Goal: Transaction & Acquisition: Purchase product/service

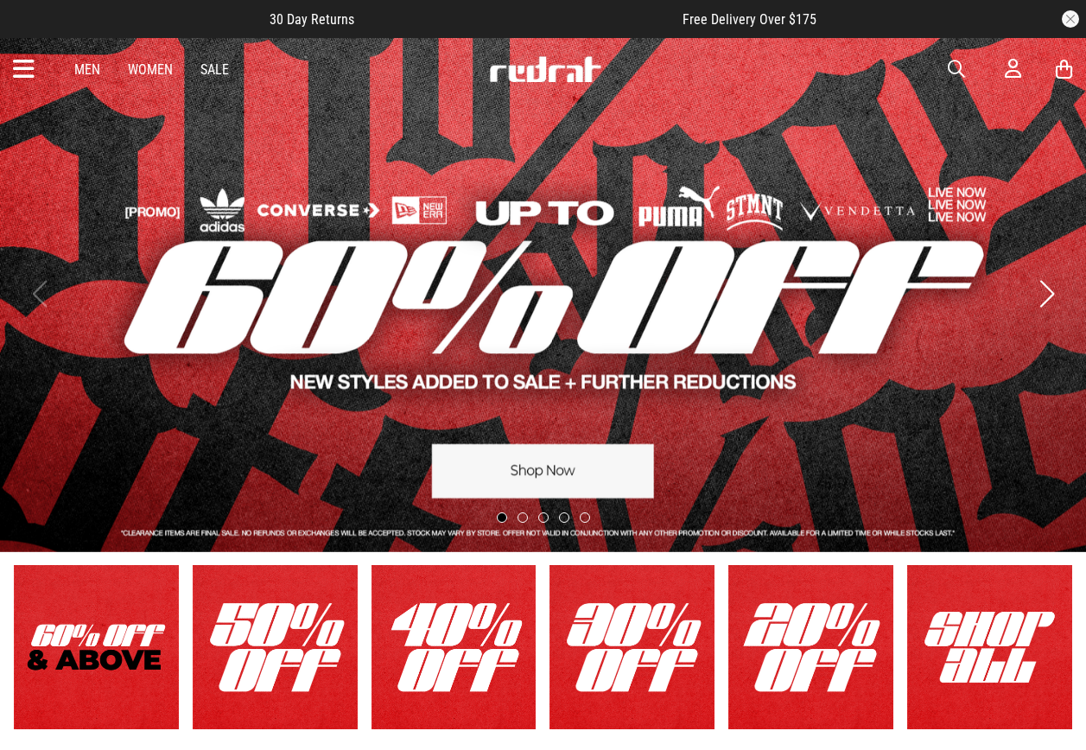
click at [961, 71] on span "button" at bounding box center [955, 69] width 17 height 21
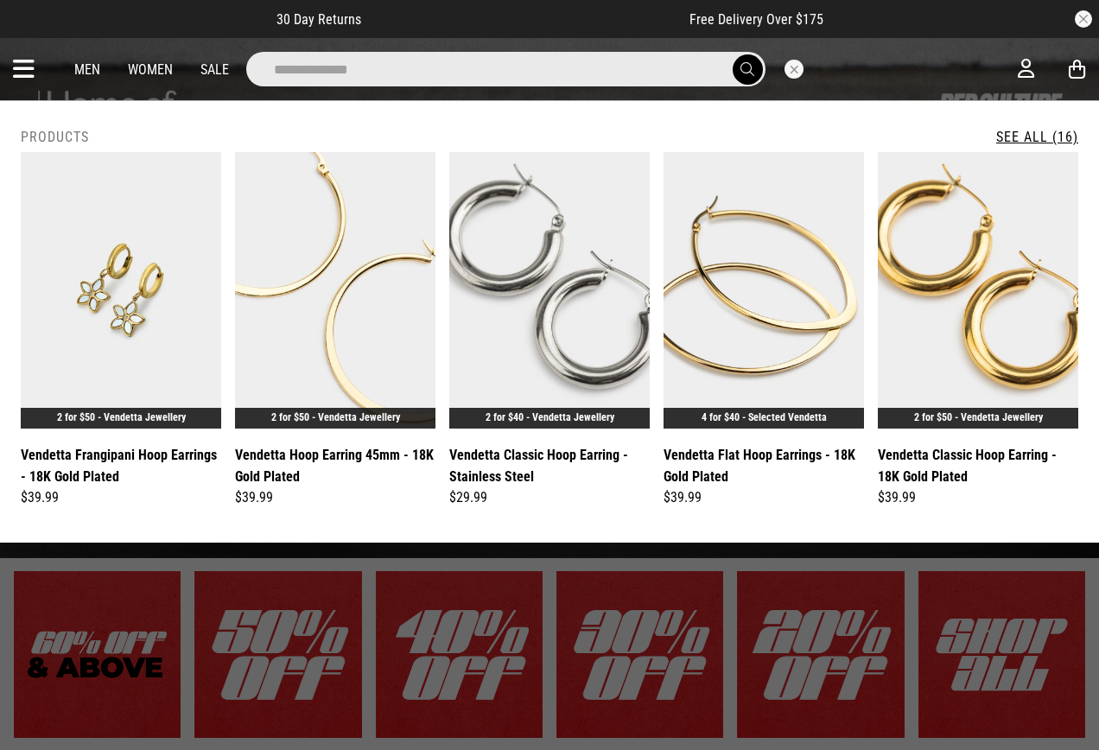
type input "**********"
click at [732, 54] on button "submit" at bounding box center [747, 69] width 30 height 30
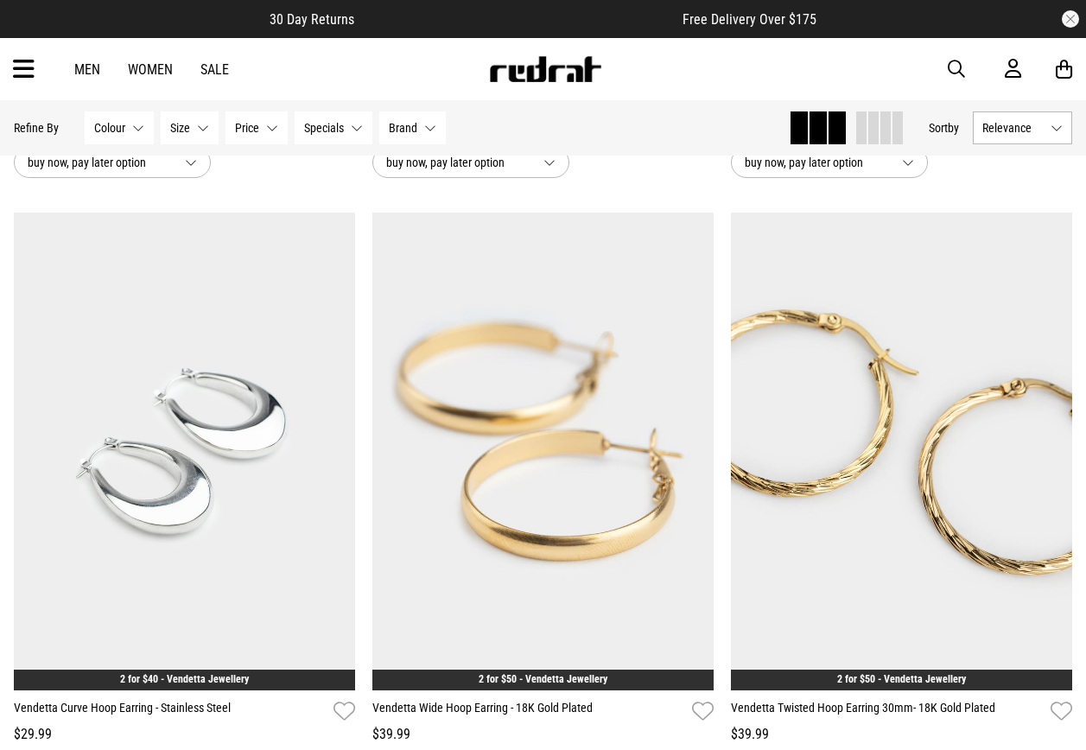
scroll to position [1382, 0]
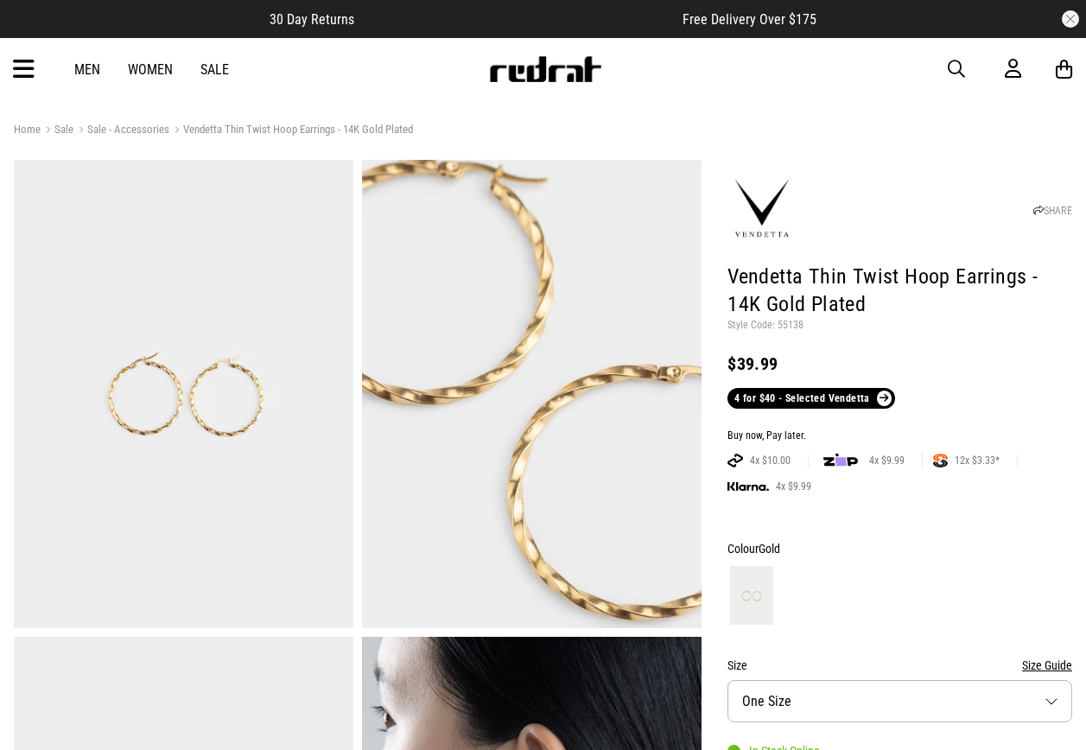
click at [794, 322] on p "Style Code: 55138" at bounding box center [899, 326] width 345 height 14
copy p "55138"
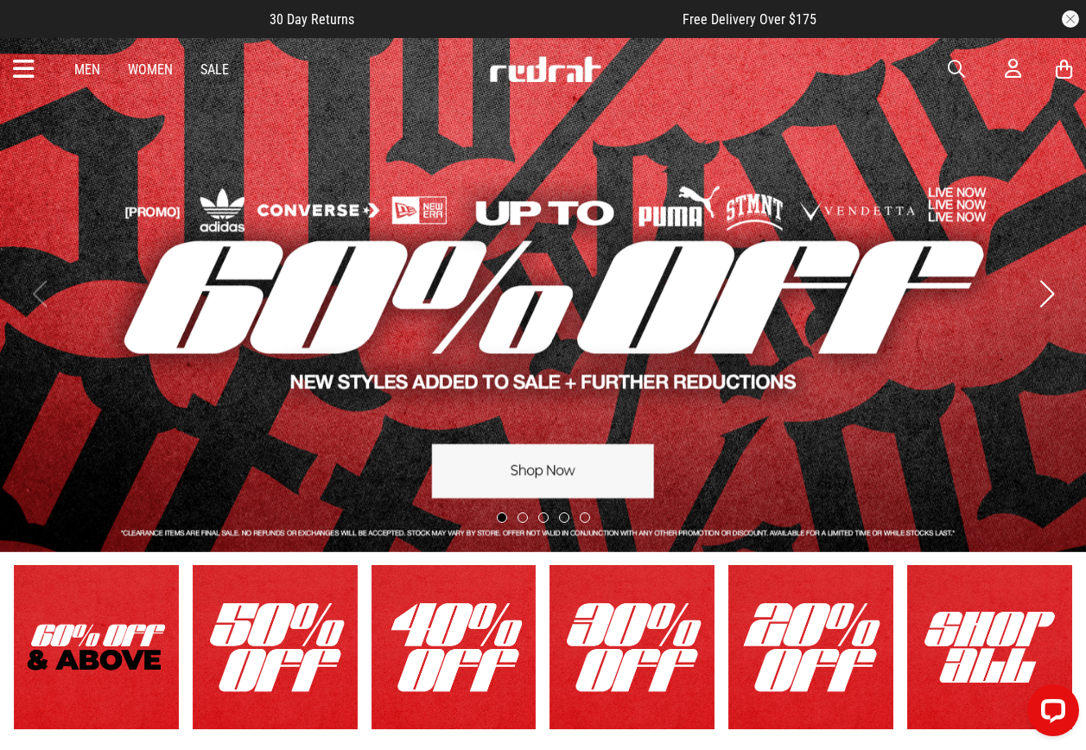
click at [24, 68] on icon at bounding box center [24, 69] width 22 height 28
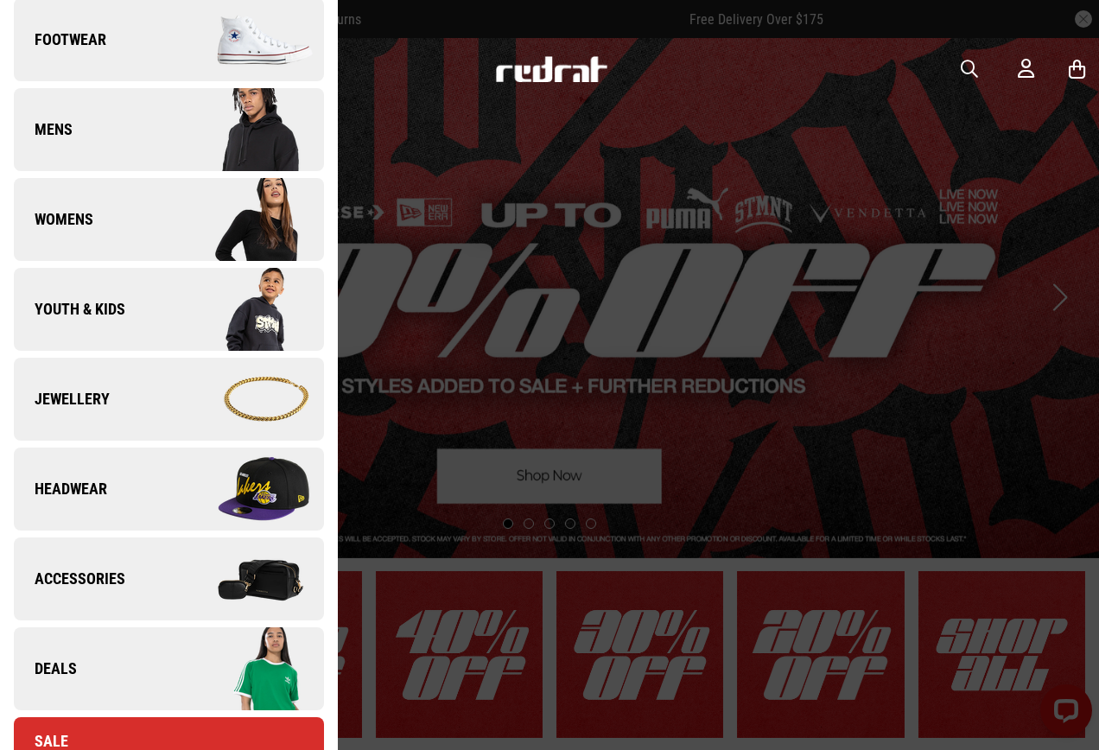
scroll to position [605, 0]
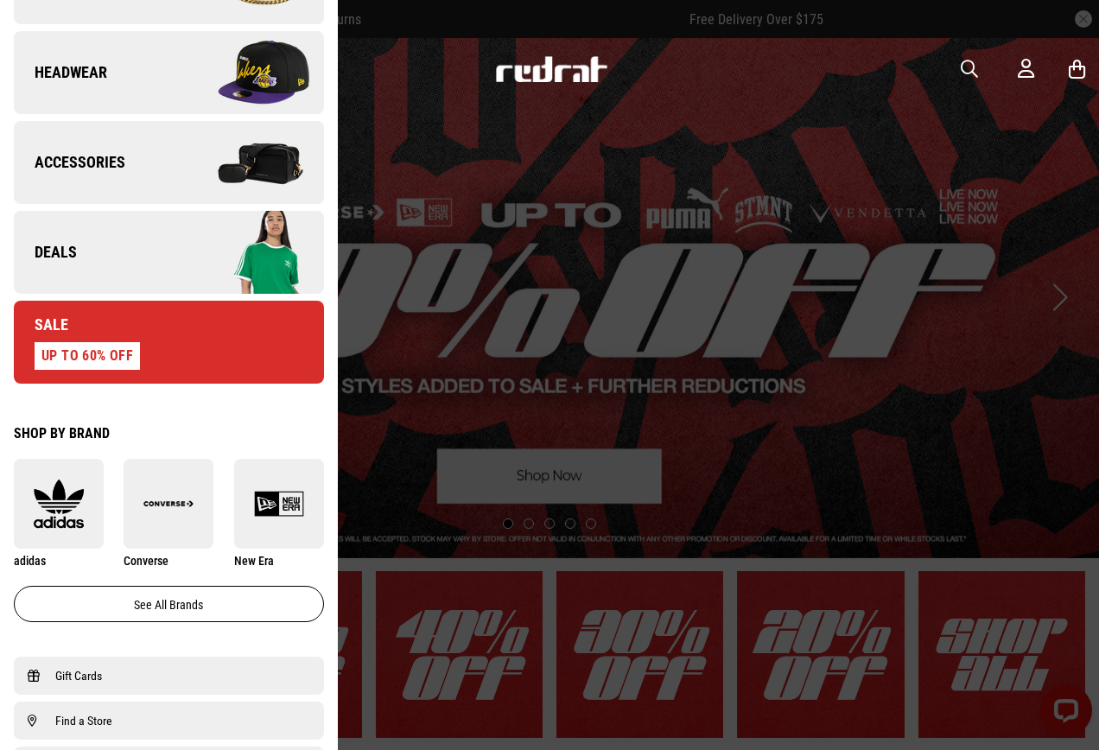
click at [137, 245] on link "Deals" at bounding box center [169, 252] width 310 height 83
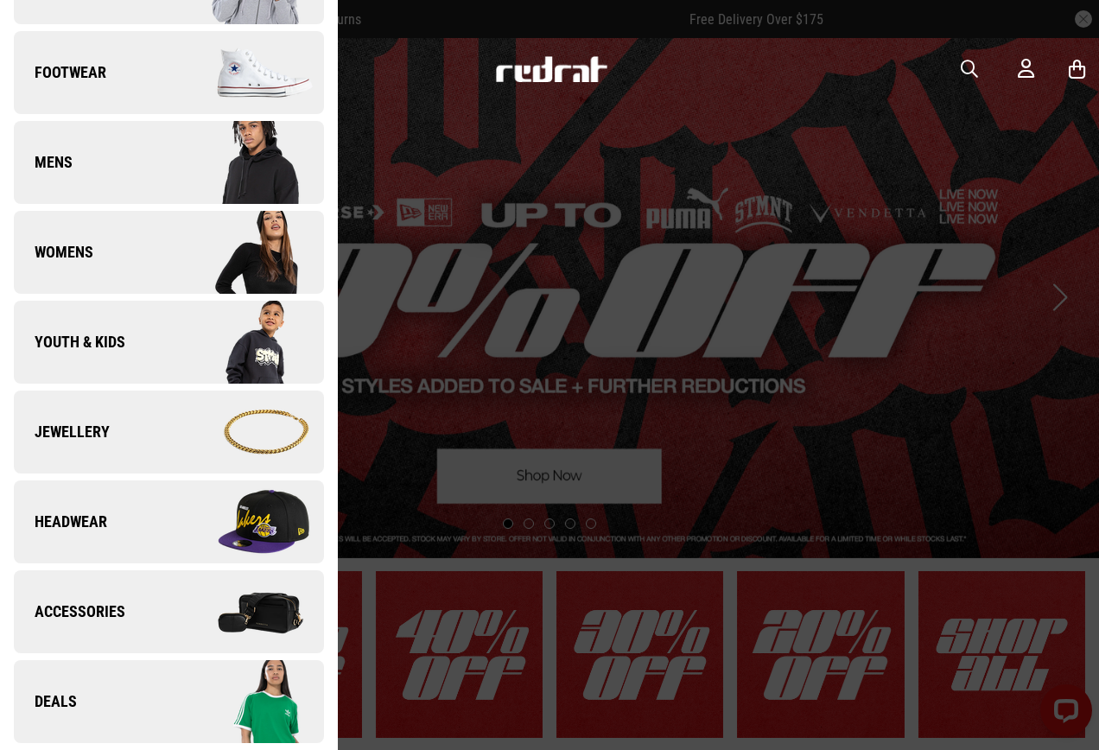
scroll to position [0, 0]
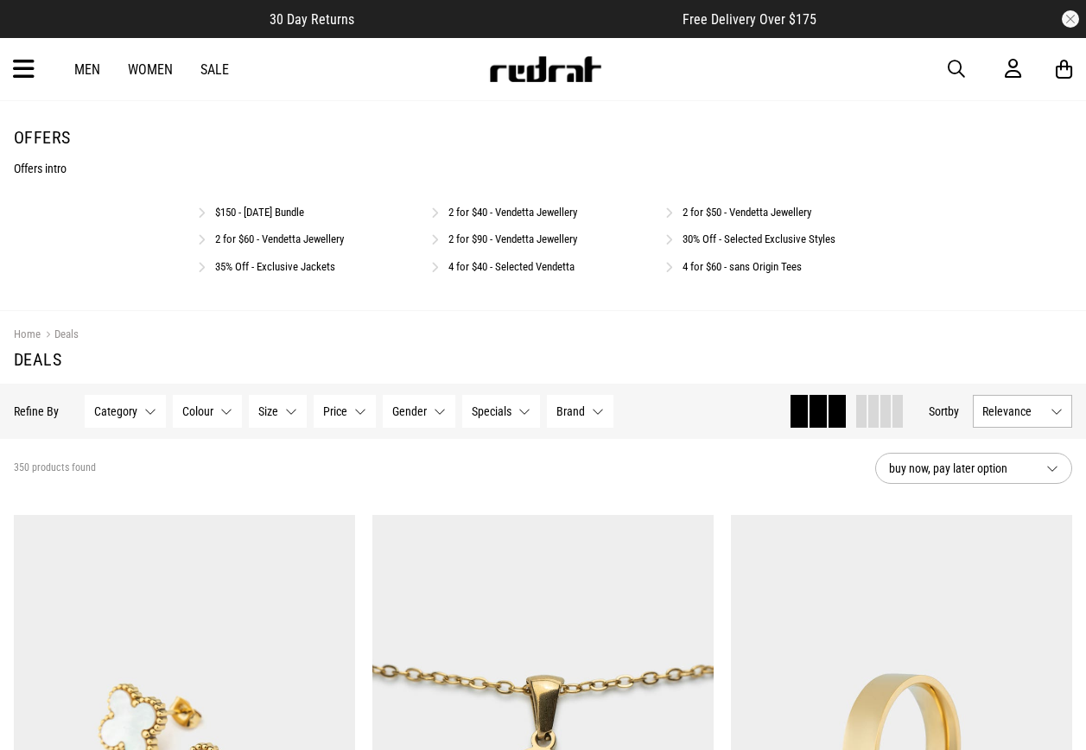
click at [560, 237] on link "2 for $90 - Vendetta Jewellery" at bounding box center [512, 238] width 129 height 13
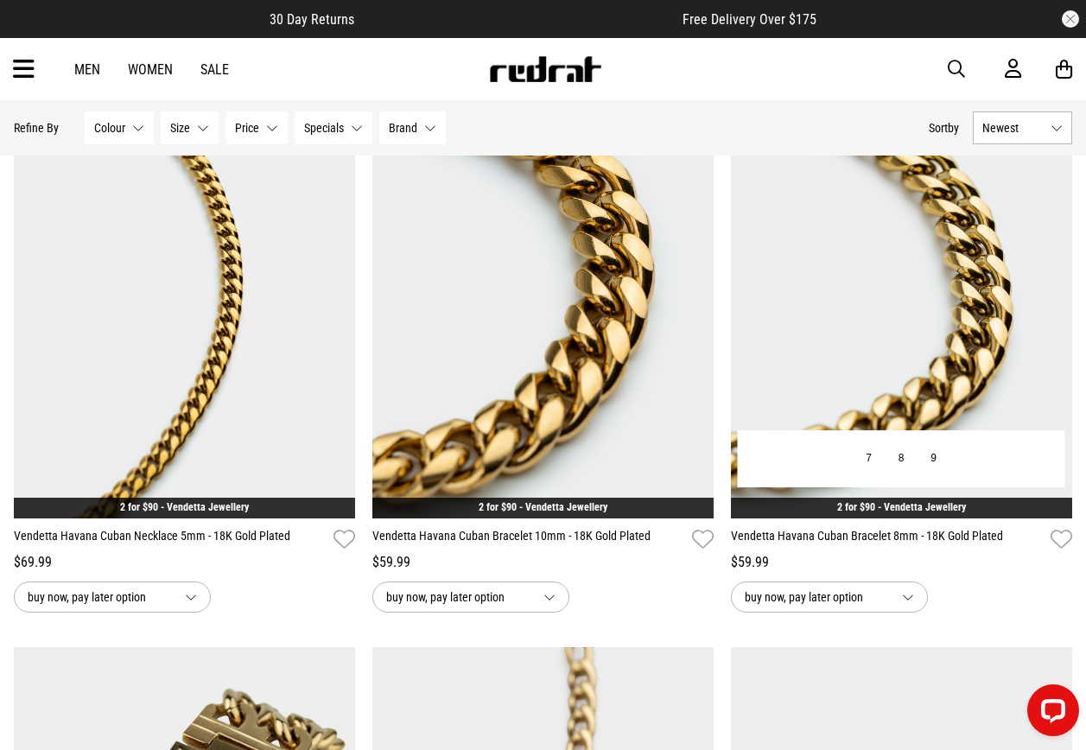
scroll to position [2073, 0]
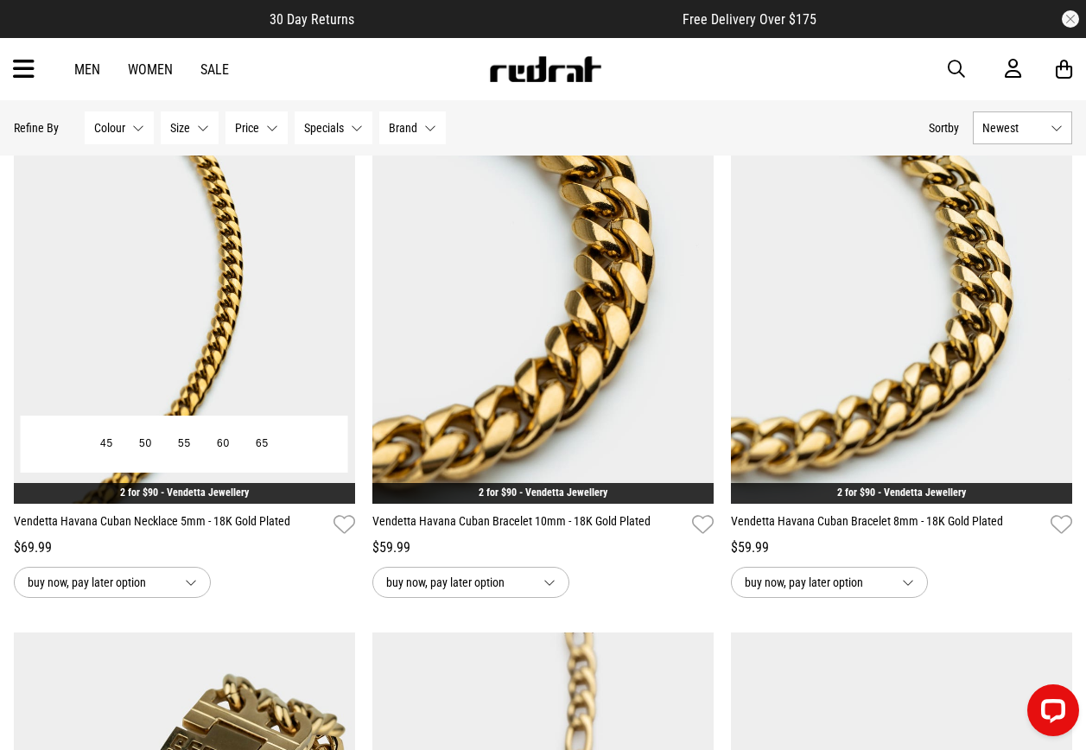
click at [237, 342] on img at bounding box center [184, 265] width 341 height 478
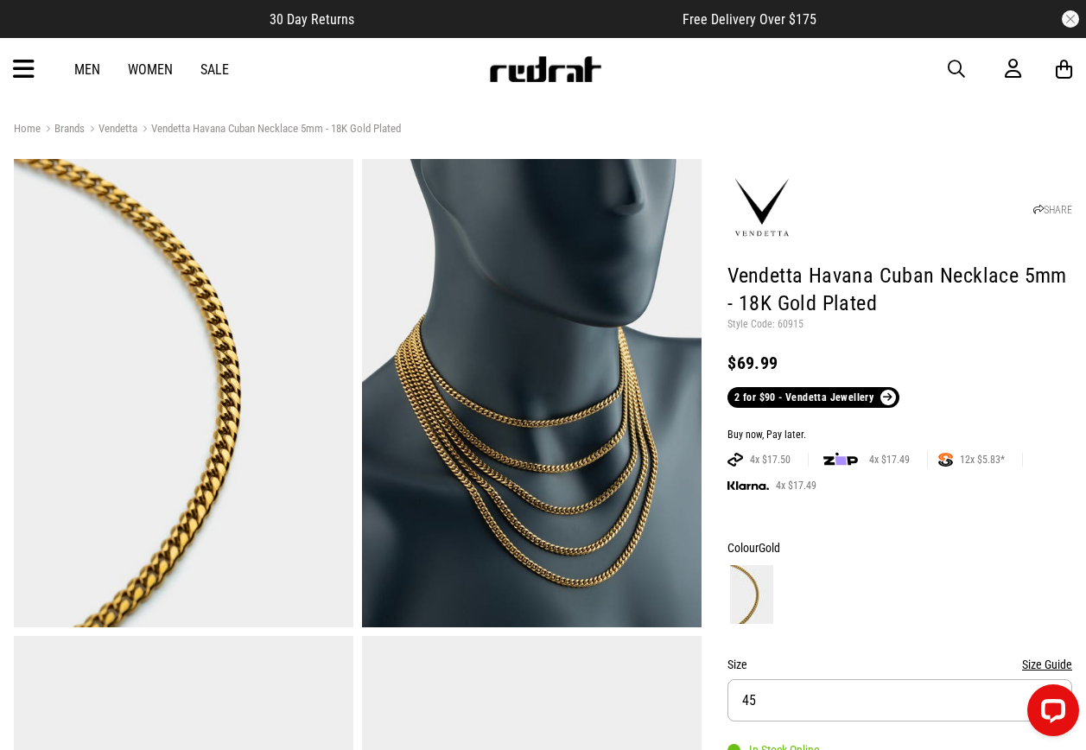
click at [790, 325] on p "Style Code: 60915" at bounding box center [899, 325] width 345 height 14
copy p "60915"
